Goal: Task Accomplishment & Management: Manage account settings

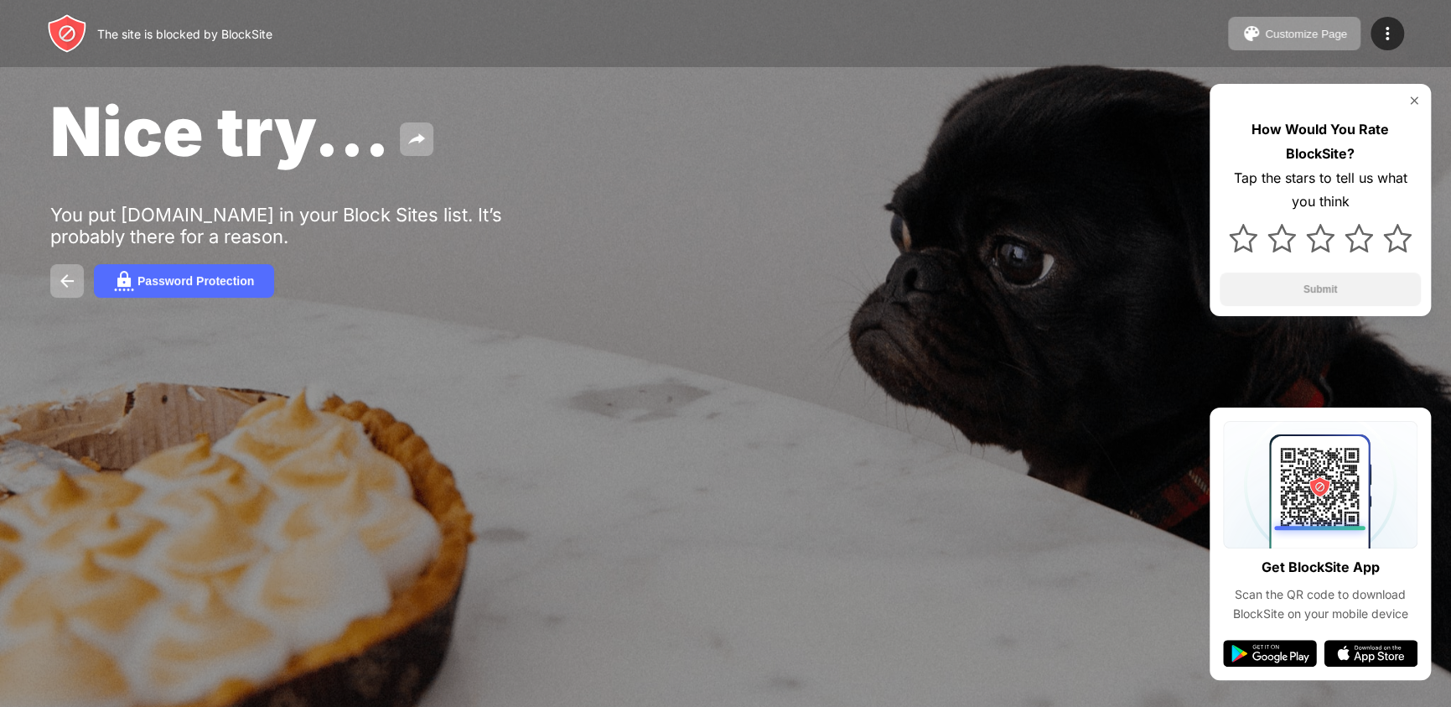
click at [466, 79] on div "Nice try... You put [DOMAIN_NAME] in your Block Sites list. It’s probably there…" at bounding box center [725, 194] width 1451 height 388
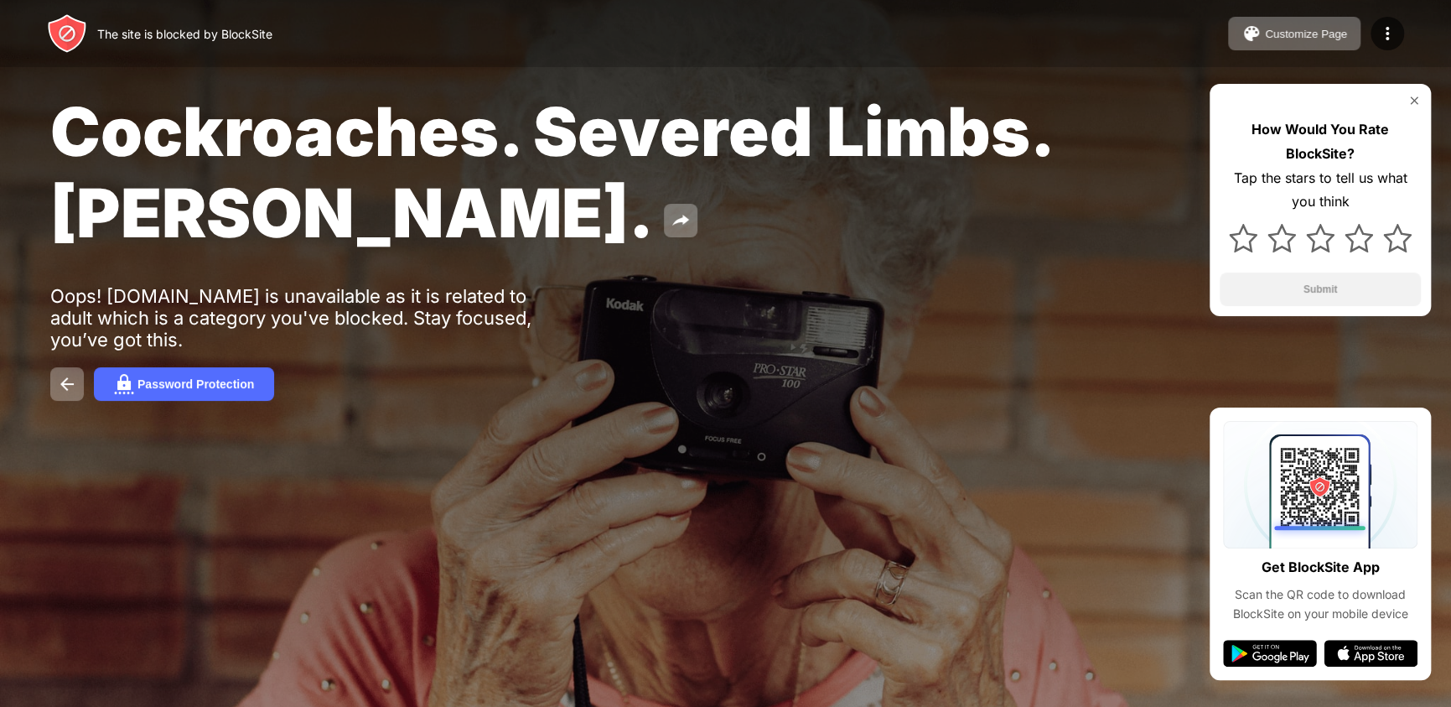
click at [754, 80] on div "Cockroaches. Severed Limbs. John Goodman. Oops! www.pornhub.com is unavailable …" at bounding box center [725, 245] width 1451 height 491
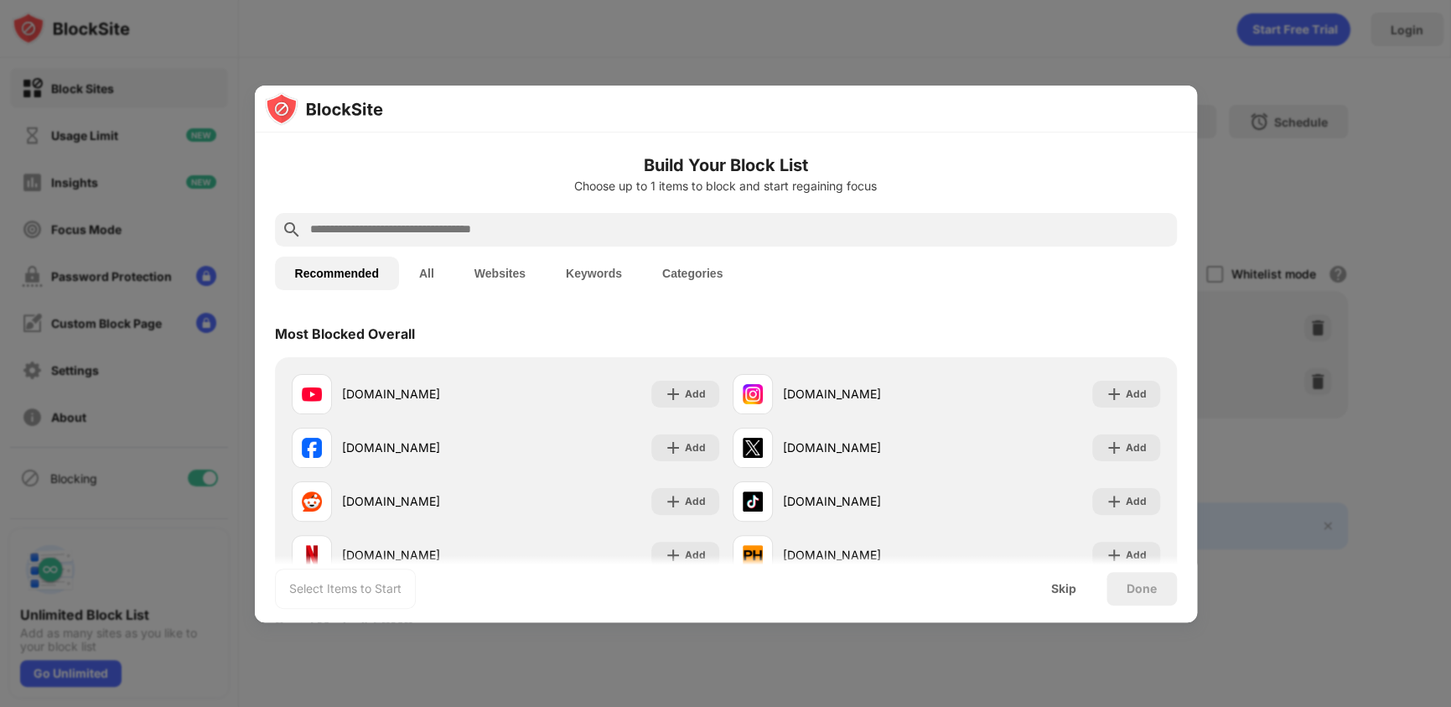
click at [429, 277] on button "All" at bounding box center [426, 274] width 55 height 34
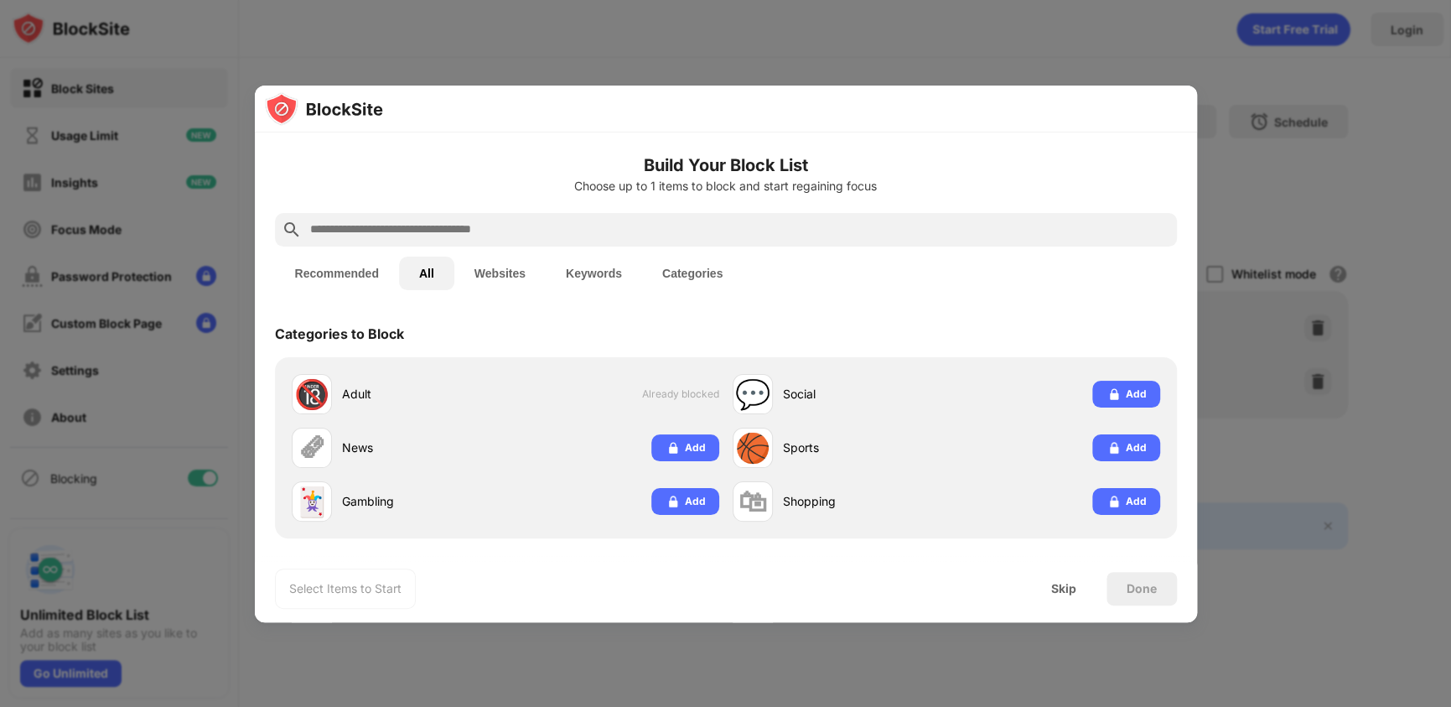
click at [479, 265] on button "Websites" at bounding box center [499, 274] width 91 height 34
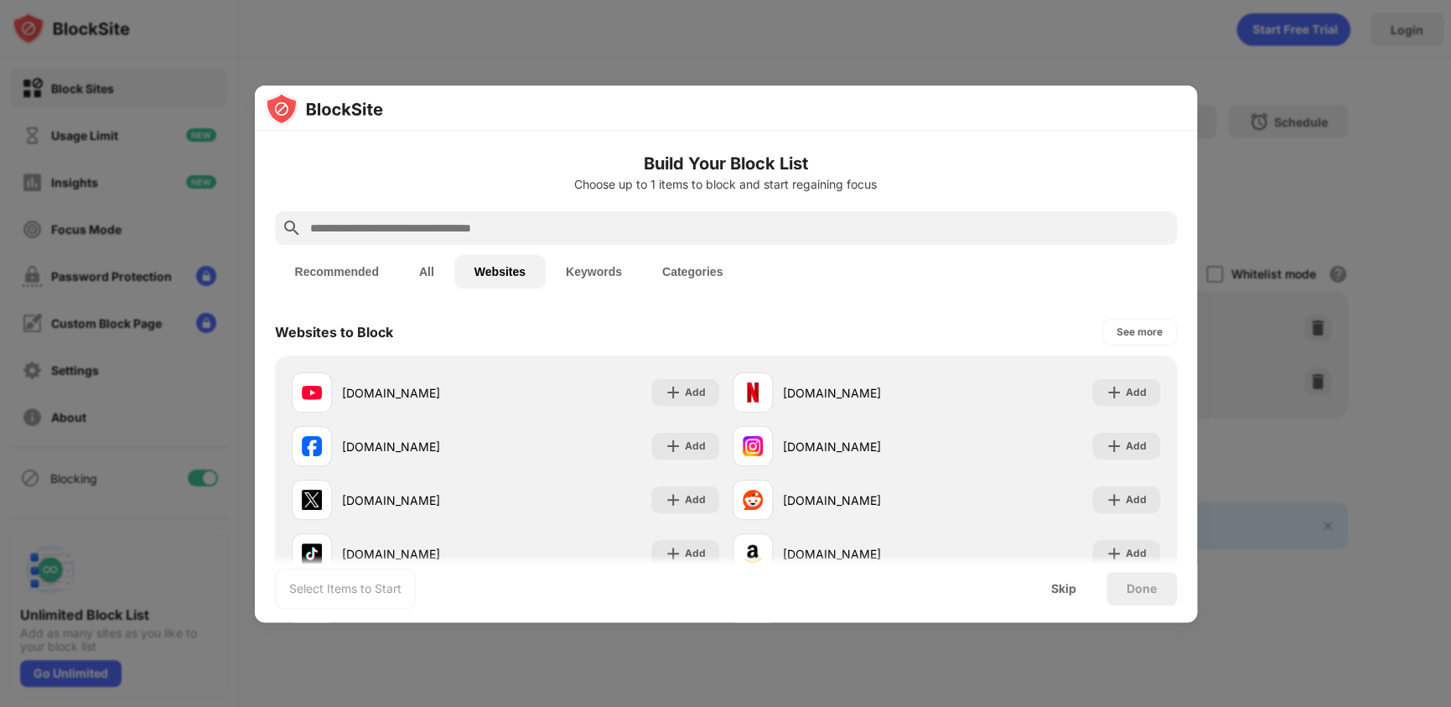
click at [433, 271] on button "All" at bounding box center [426, 272] width 55 height 34
